Goal: Ask a question

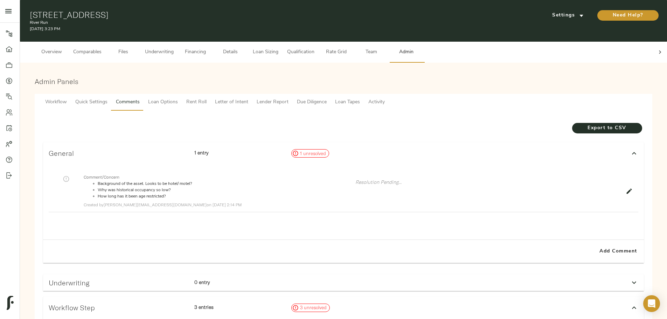
click at [262, 98] on icon "button" at bounding box center [629, 191] width 7 height 7
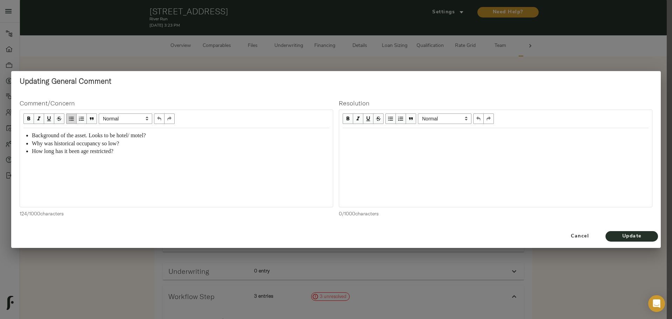
click at [262, 98] on div "Edit text" at bounding box center [496, 136] width 306 height 8
click at [118, 98] on div "Background of the asset. Looks to be hotel/ motel?" at bounding box center [181, 136] width 298 height 8
click at [119, 98] on span "Why was historical occupancy so low?" at bounding box center [75, 143] width 87 height 6
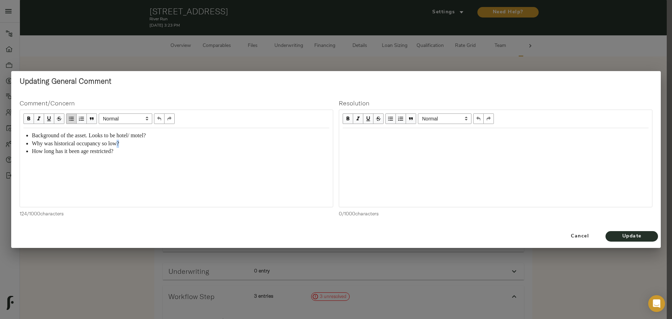
click at [119, 98] on span "Why was historical occupancy so low?" at bounding box center [75, 143] width 87 height 6
click at [97, 98] on span "Background of the asset. Looks to be hotel/ motel?" at bounding box center [89, 135] width 114 height 6
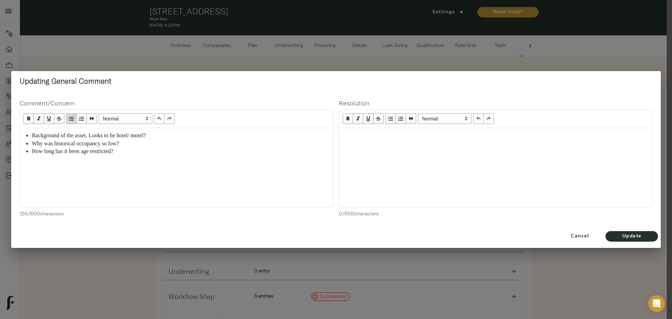
click at [168, 98] on div "How long has it been age restricted?" at bounding box center [181, 151] width 298 height 8
click at [262, 98] on div "Edit text" at bounding box center [496, 136] width 306 height 8
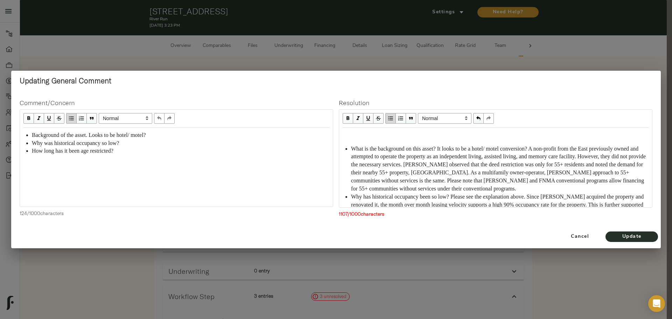
click at [262, 98] on div "Edit text" at bounding box center [496, 135] width 306 height 8
click at [132, 98] on span "Background of the asset. Looks to be hotel/ motel?" at bounding box center [89, 135] width 114 height 6
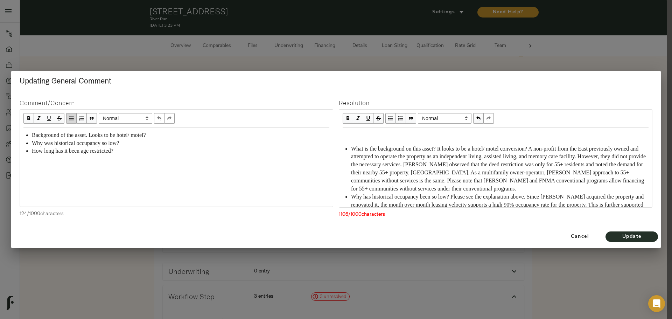
click at [102, 98] on div "Background of the asset. Looks to be hotel/ motel? Why was historical occupancy…" at bounding box center [176, 143] width 312 height 30
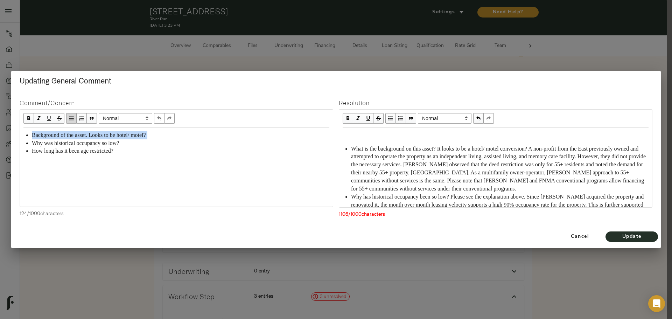
click at [32, 98] on span "Background of the asset. Looks to be hotel/ motel?" at bounding box center [89, 135] width 114 height 6
drag, startPoint x: 32, startPoint y: 136, endPoint x: 134, endPoint y: 155, distance: 104.3
click at [134, 98] on ul "Background of the asset. Looks to be hotel/ motel? Why was historical occupancy…" at bounding box center [176, 143] width 306 height 24
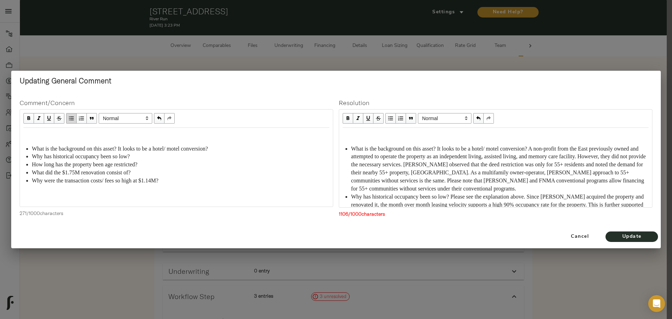
click at [40, 98] on div "Edit text" at bounding box center [176, 135] width 306 height 8
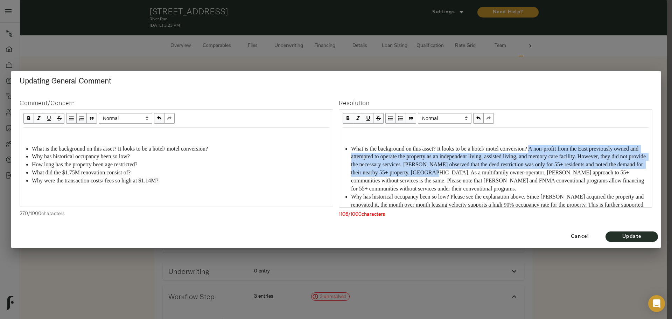
drag, startPoint x: 546, startPoint y: 148, endPoint x: 548, endPoint y: 174, distance: 26.0
click at [262, 98] on span "What is the background on this asset? It looks to be a hotel/ motel conversion?…" at bounding box center [499, 169] width 296 height 46
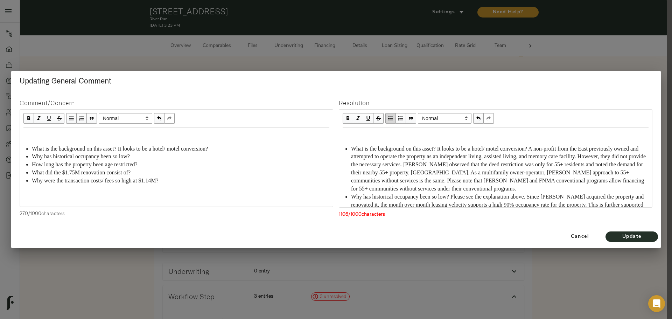
click at [262, 98] on span "What is the background on this asset? It looks to be a hotel/ motel conversion?…" at bounding box center [499, 169] width 296 height 46
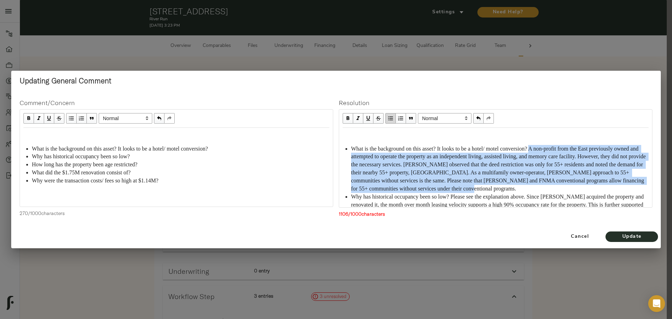
drag, startPoint x: 547, startPoint y: 149, endPoint x: 631, endPoint y: 190, distance: 94.0
click at [262, 98] on div "What is the background on this asset? It looks to be a hotel/ motel conversion?…" at bounding box center [500, 169] width 298 height 48
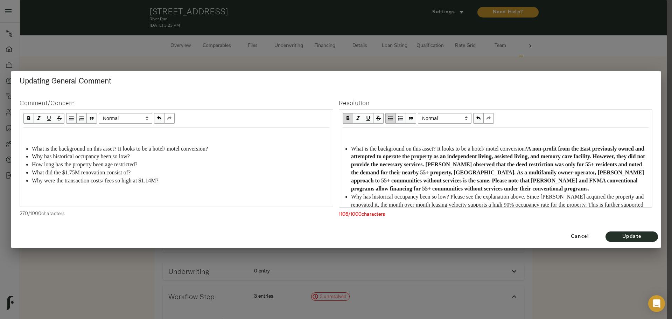
click at [262, 98] on ul "What is the background on this asset? It looks to be a hotel/ motel conversion?…" at bounding box center [496, 185] width 306 height 80
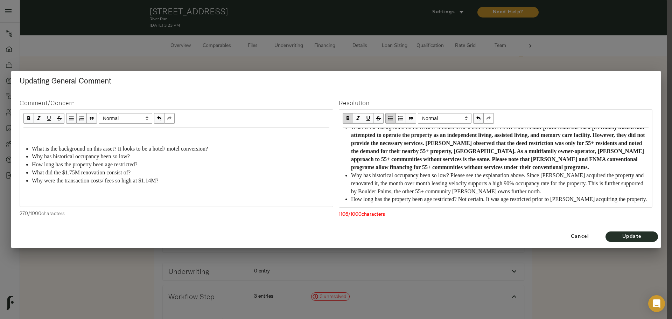
scroll to position [35, 0]
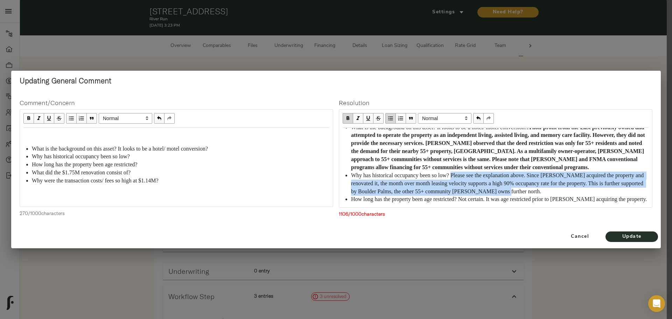
drag, startPoint x: 458, startPoint y: 168, endPoint x: 586, endPoint y: 185, distance: 128.6
click at [262, 98] on div "Why has historical occupancy been so low? Please see the explanation above. Sin…" at bounding box center [500, 184] width 298 height 24
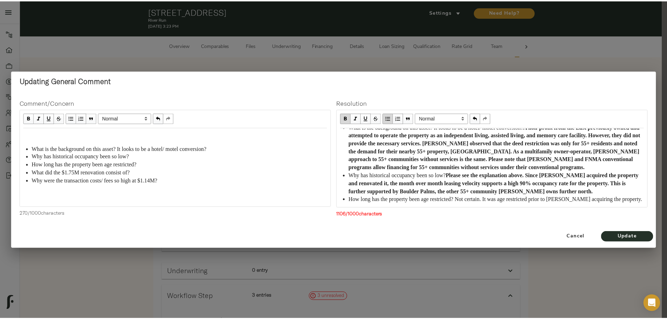
scroll to position [45, 0]
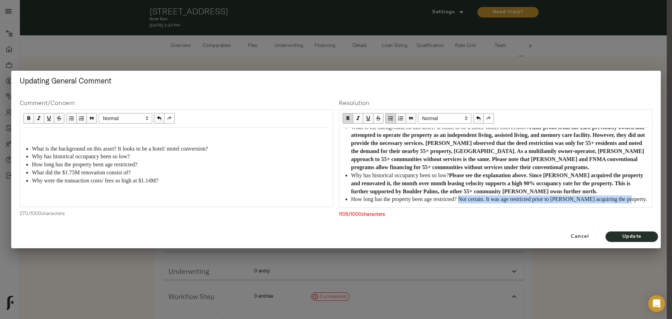
drag, startPoint x: 469, startPoint y: 190, endPoint x: 496, endPoint y: 208, distance: 33.0
click at [262, 98] on div "Normal Heading Large Heading Medium Heading Small Normal What is the background…" at bounding box center [496, 165] width 314 height 113
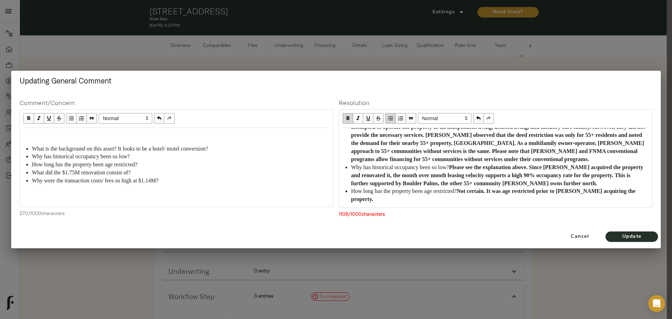
click at [262, 98] on div "How long has the property been age restricted? Not certain. It was age restrict…" at bounding box center [500, 195] width 298 height 16
click at [262, 98] on button "Update" at bounding box center [632, 237] width 53 height 11
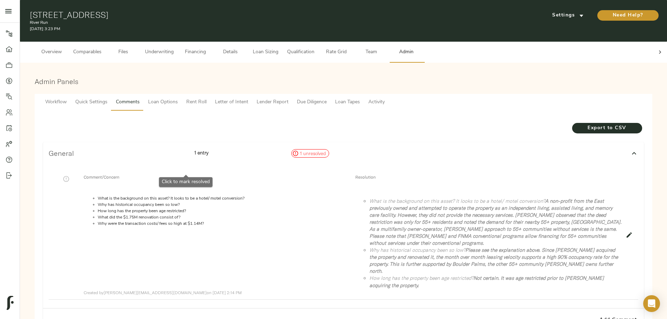
click at [71, 98] on button "button" at bounding box center [66, 178] width 9 height 9
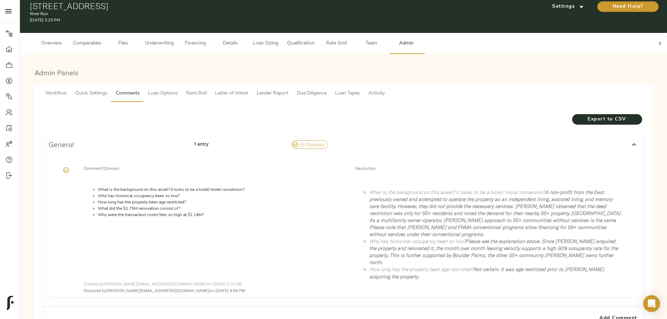
scroll to position [0, 0]
